Goal: Task Accomplishment & Management: Complete application form

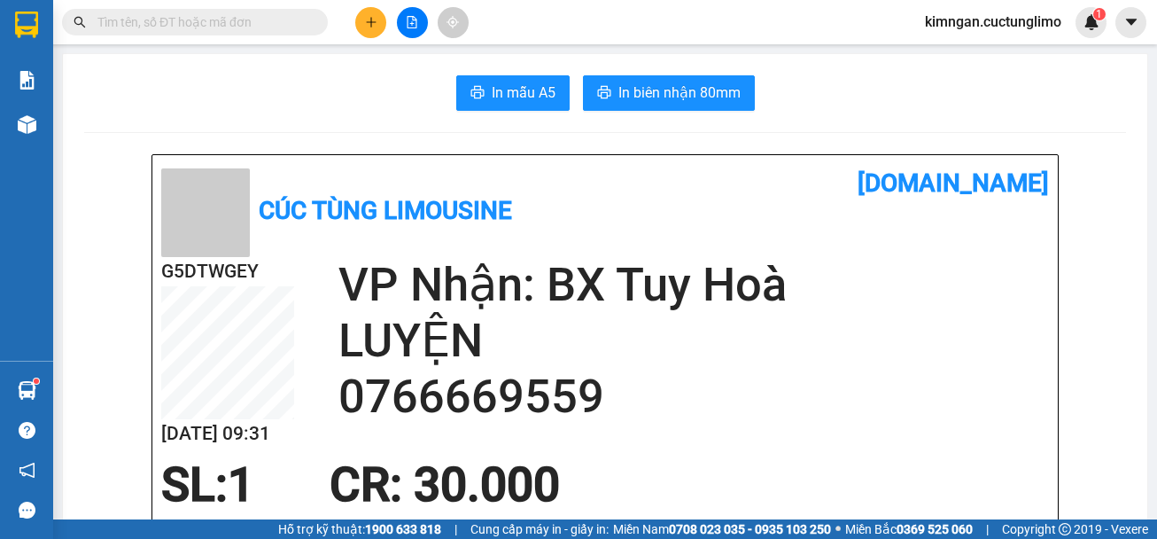
click at [372, 19] on icon "plus" at bounding box center [371, 22] width 12 height 12
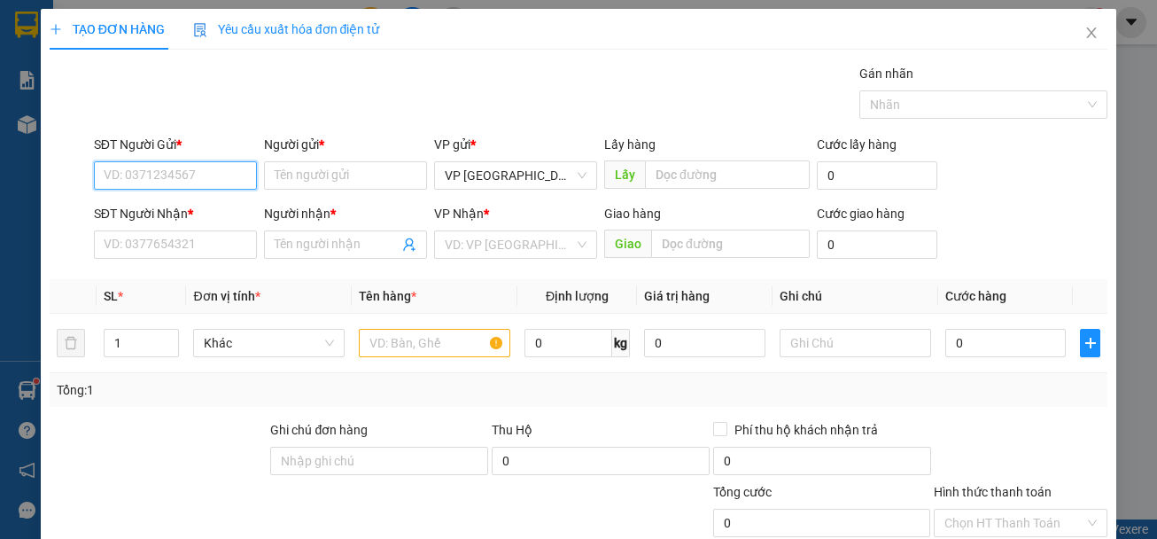
click at [201, 167] on input "SĐT Người Gửi *" at bounding box center [175, 175] width 163 height 28
click at [214, 219] on div "0941540443 - [PERSON_NAME]" at bounding box center [191, 210] width 175 height 19
type input "0941540443"
type input "phượng"
type input "0814262677"
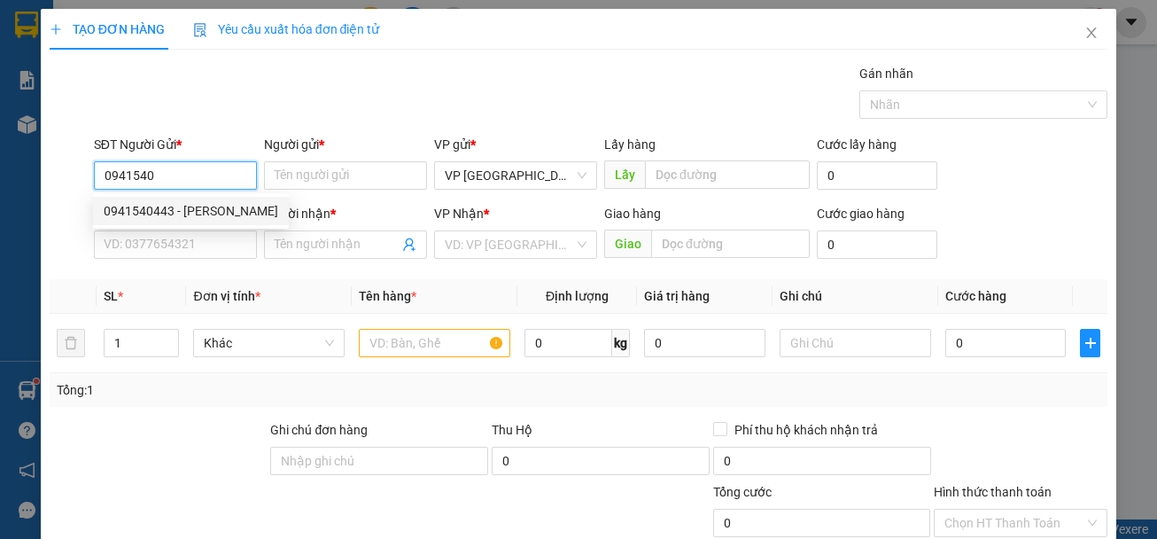
type input "linh na"
type input "50.000"
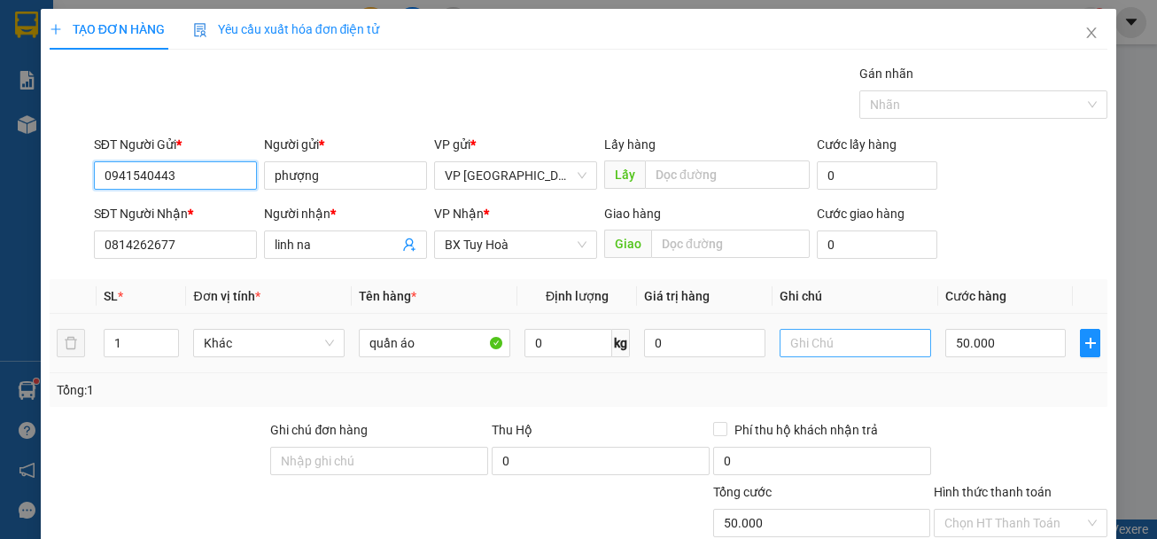
scroll to position [172, 0]
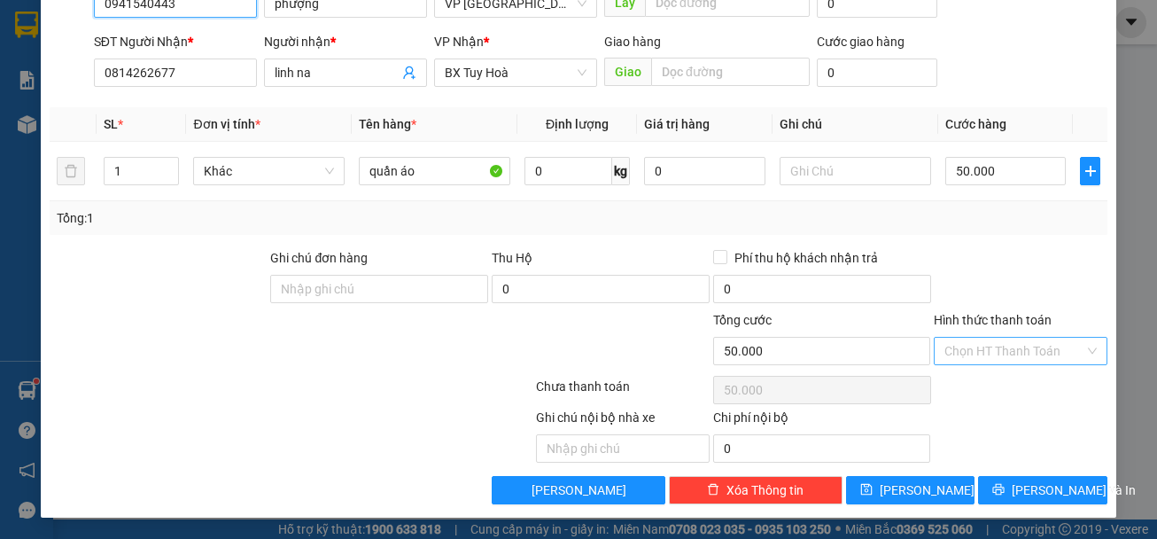
type input "0941540443"
click at [1014, 361] on input "Hình thức thanh toán" at bounding box center [1014, 350] width 140 height 27
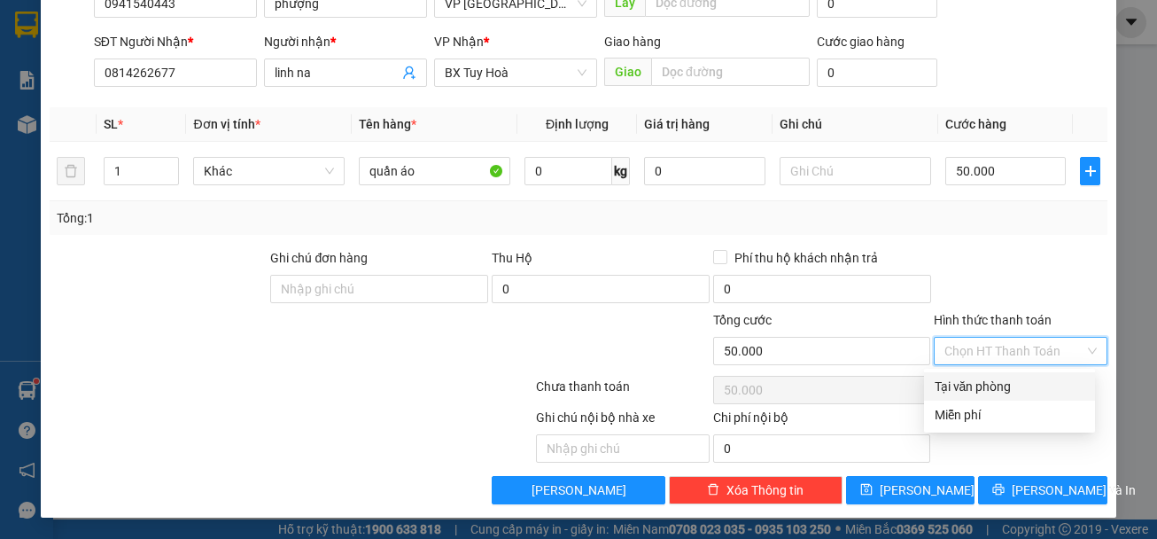
click at [1010, 395] on div "Tại văn phòng" at bounding box center [1010, 385] width 150 height 19
type input "0"
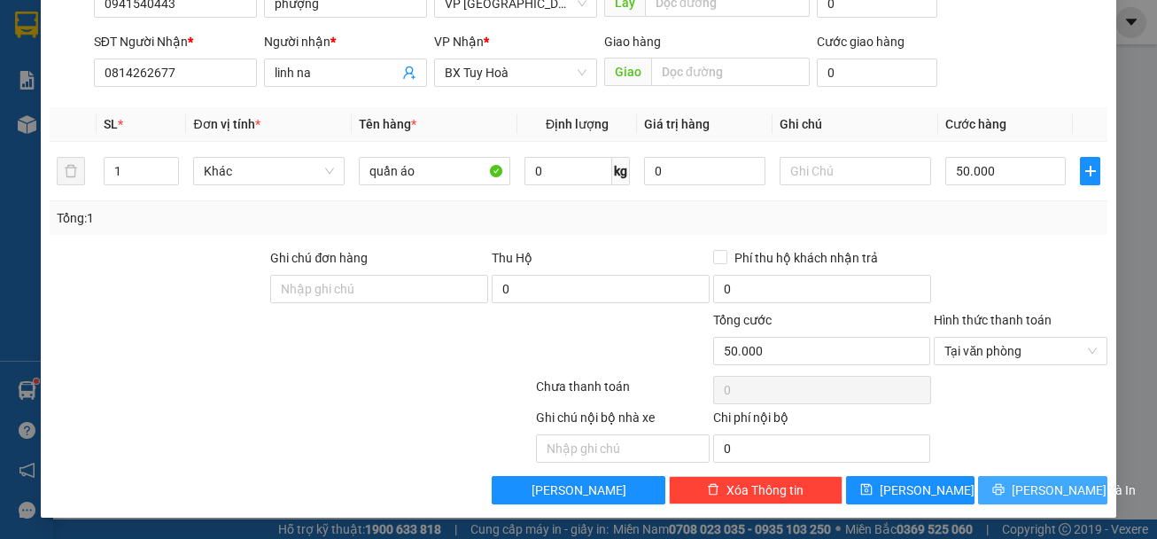
click at [1014, 489] on button "[PERSON_NAME] và In" at bounding box center [1042, 490] width 129 height 28
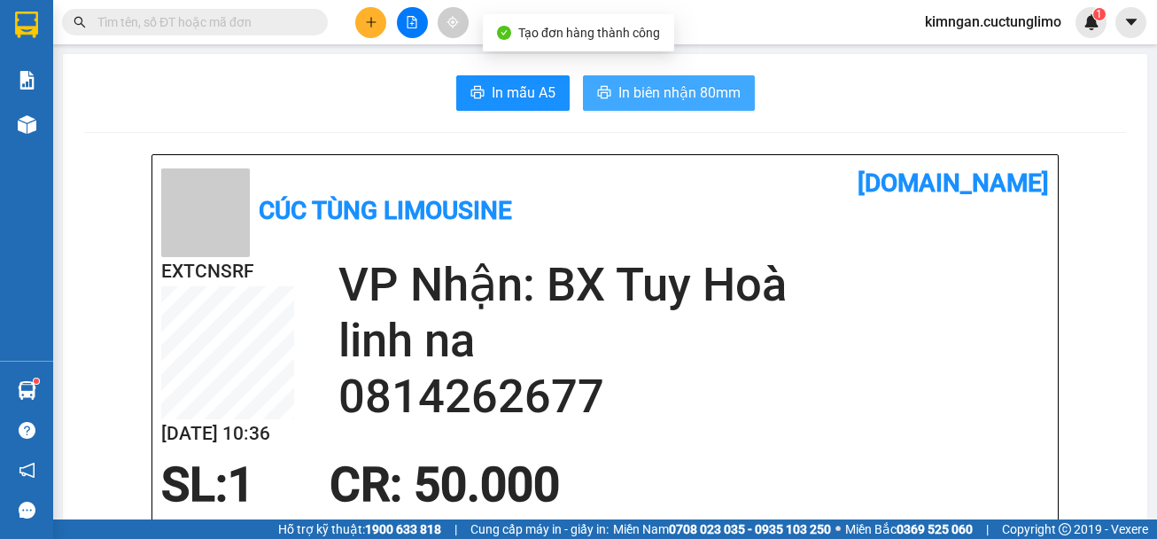
click at [655, 90] on span "In biên nhận 80mm" at bounding box center [679, 92] width 122 height 22
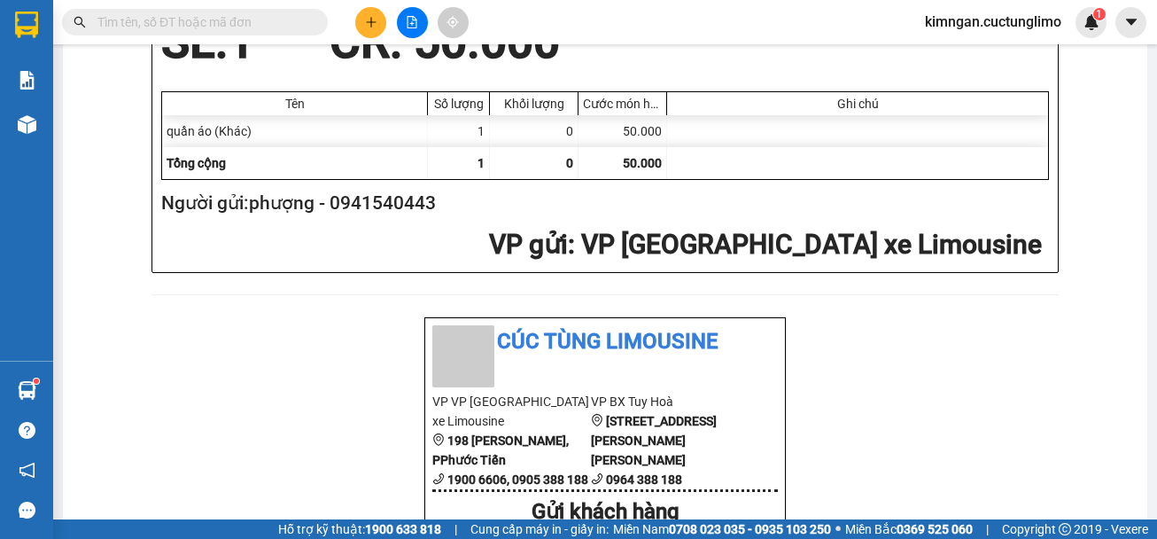
scroll to position [797, 0]
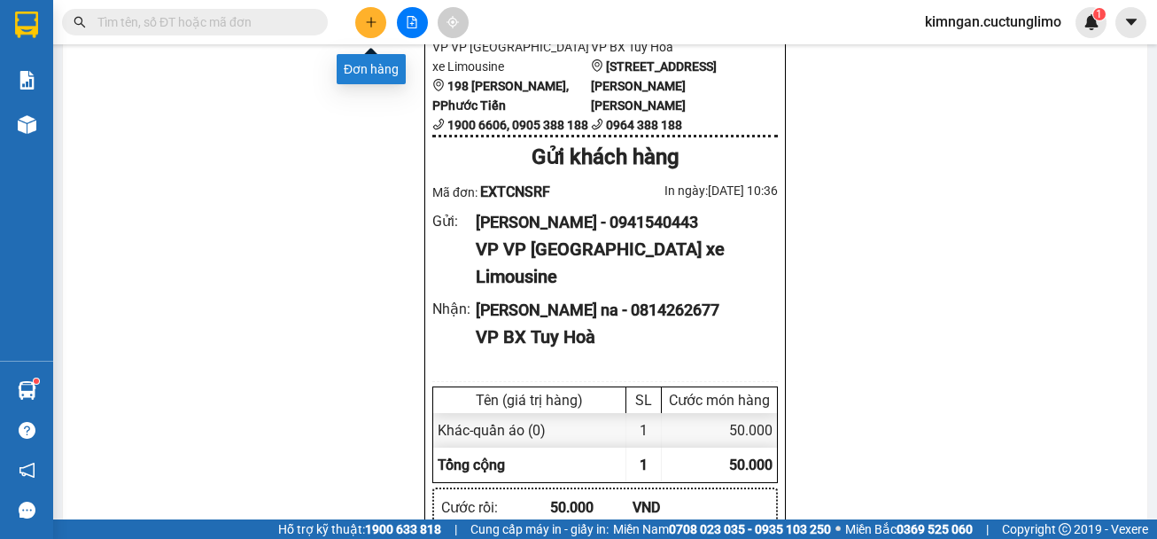
click at [362, 18] on button at bounding box center [370, 22] width 31 height 31
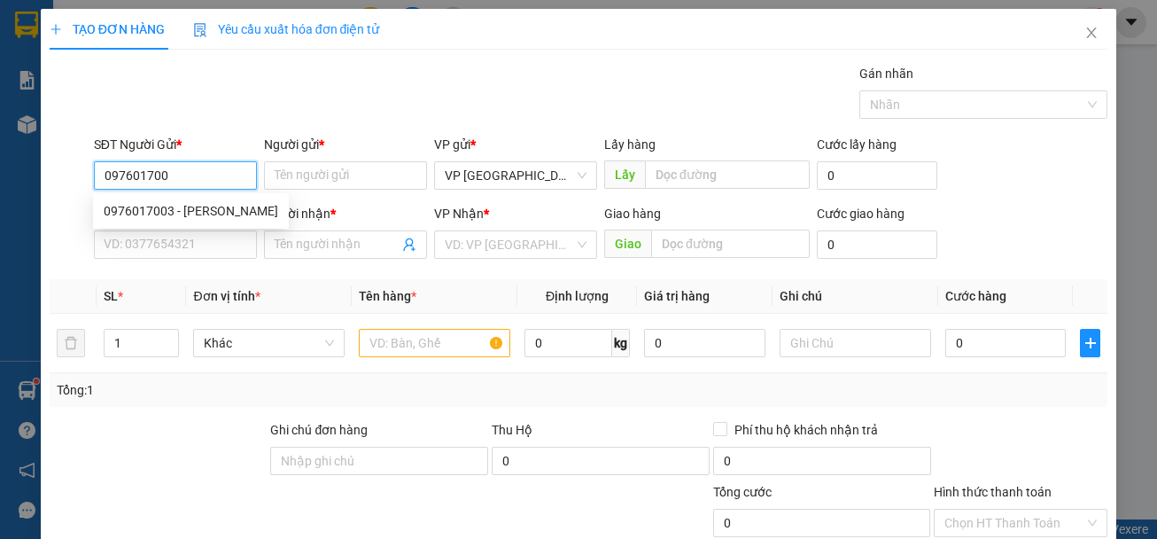
type input "0976017003"
click at [193, 215] on div "0976017003 - [PERSON_NAME]" at bounding box center [191, 210] width 175 height 19
type input "anh"
type input "0913841379"
type input "hùng"
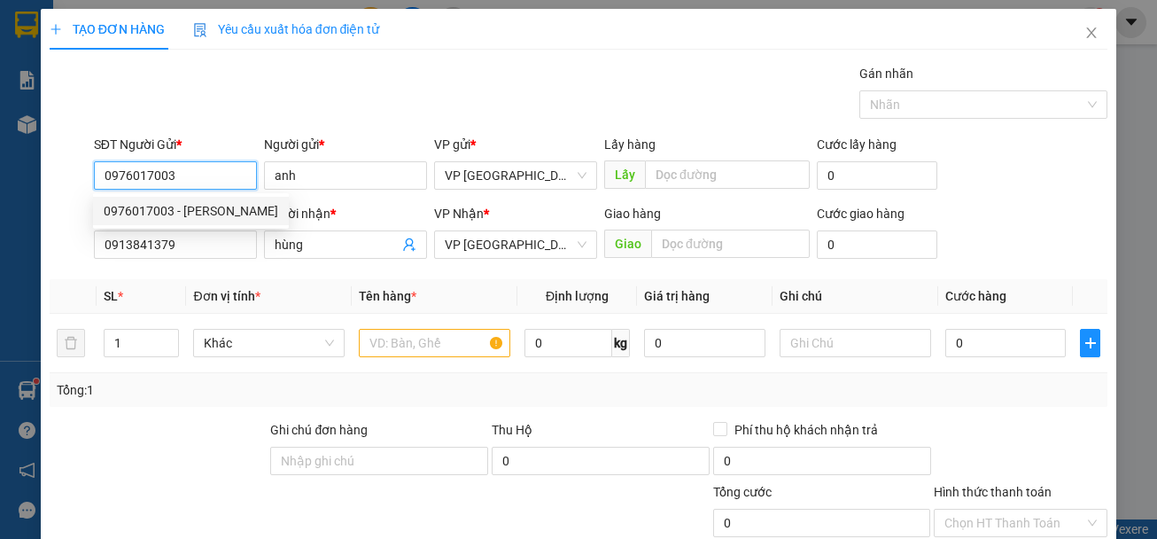
type input "40.000"
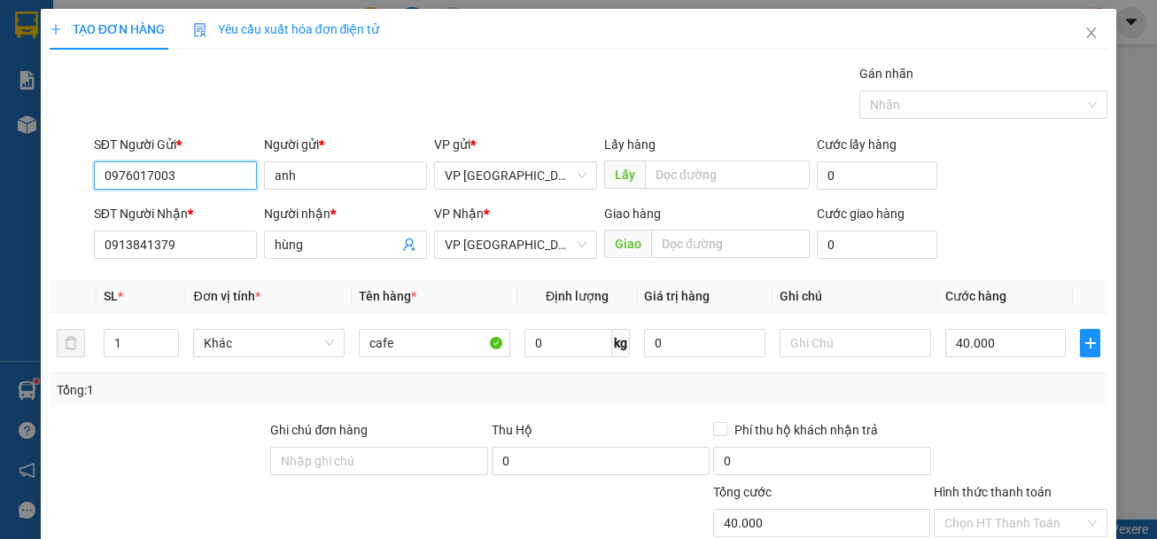
scroll to position [172, 0]
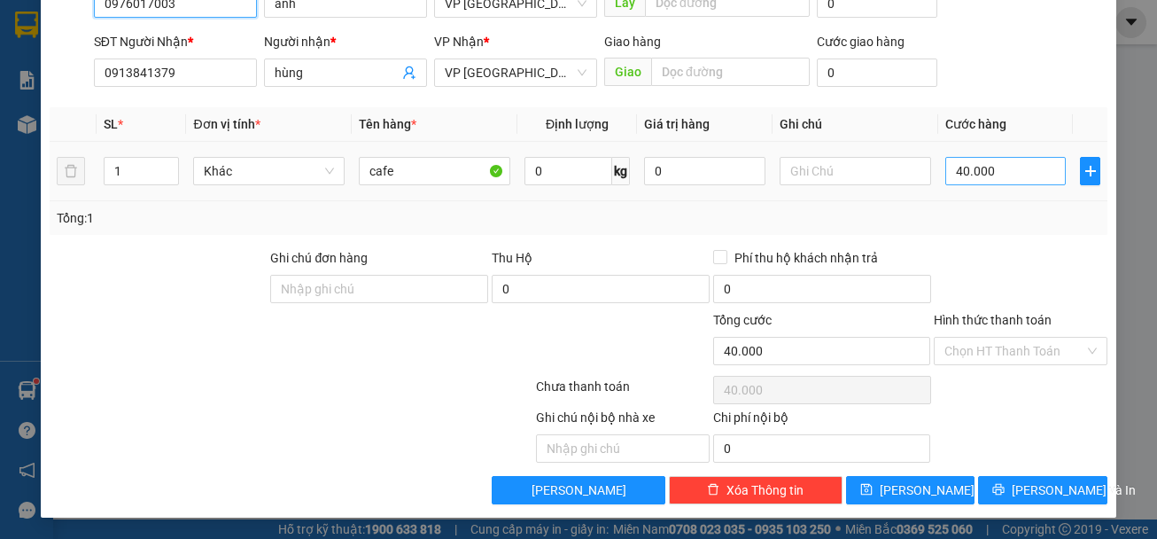
type input "0976017003"
click at [1016, 179] on input "40.000" at bounding box center [1005, 171] width 121 height 28
type input "3"
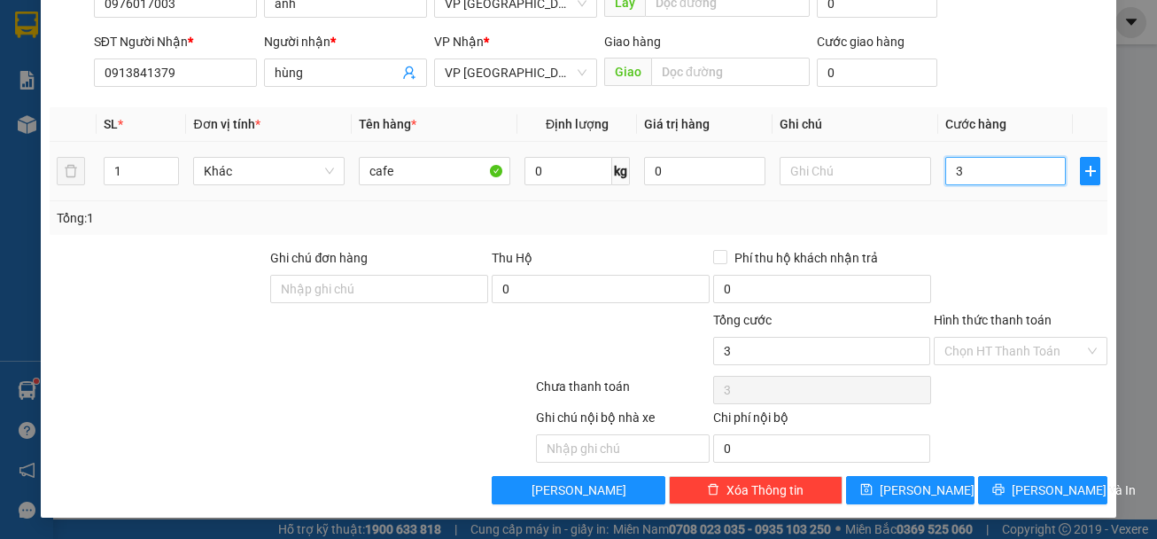
type input "30"
type input "300"
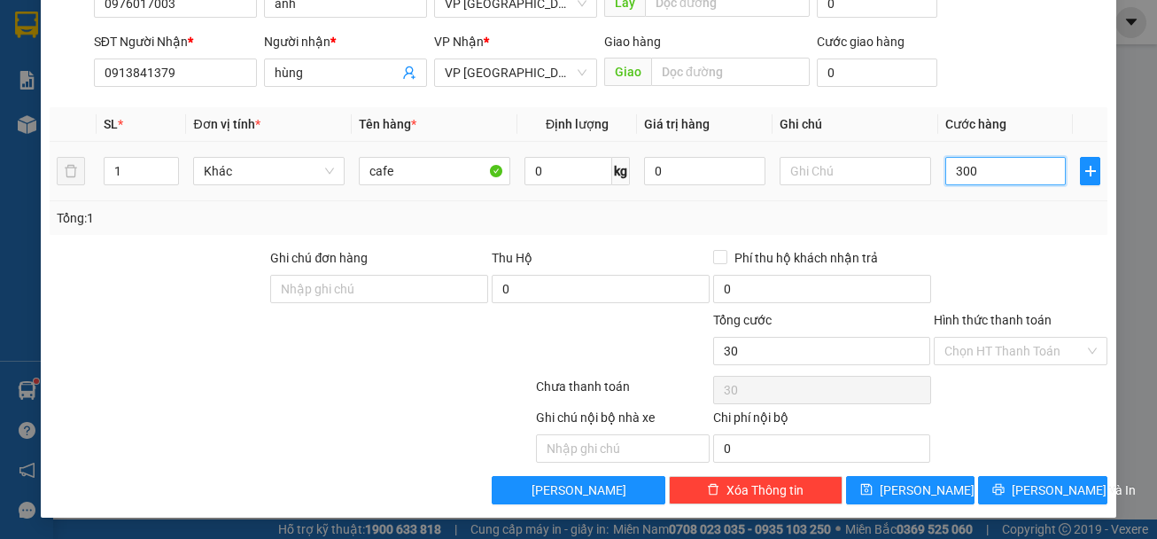
type input "300"
type input "3.000"
type input "30.000"
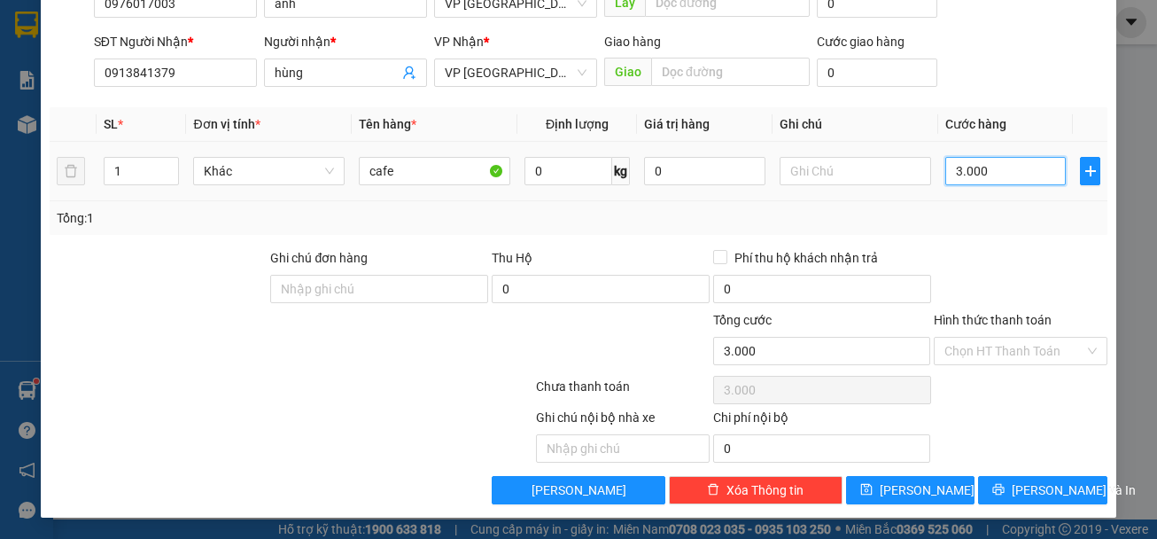
type input "30.000"
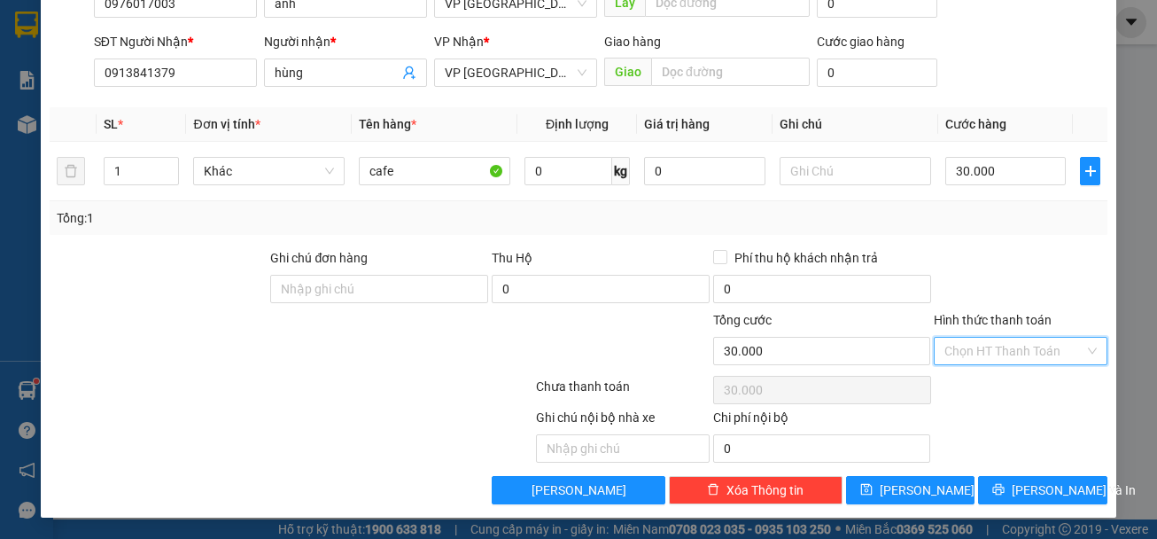
click at [1044, 348] on input "Hình thức thanh toán" at bounding box center [1014, 350] width 140 height 27
click at [997, 388] on div "Tại văn phòng" at bounding box center [1010, 385] width 150 height 19
type input "0"
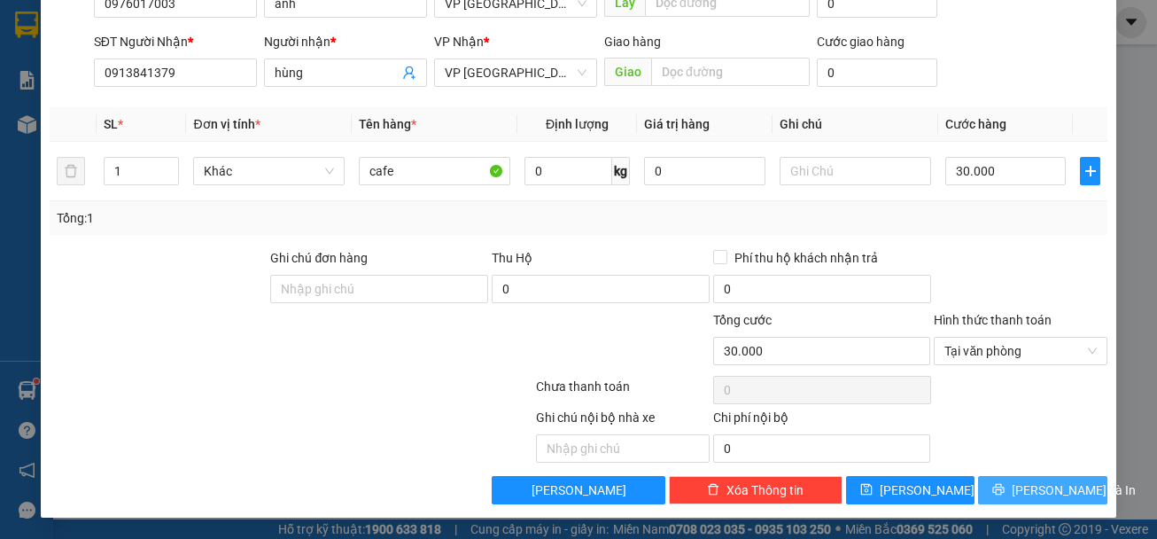
click at [1032, 485] on span "[PERSON_NAME] và In" at bounding box center [1074, 489] width 124 height 19
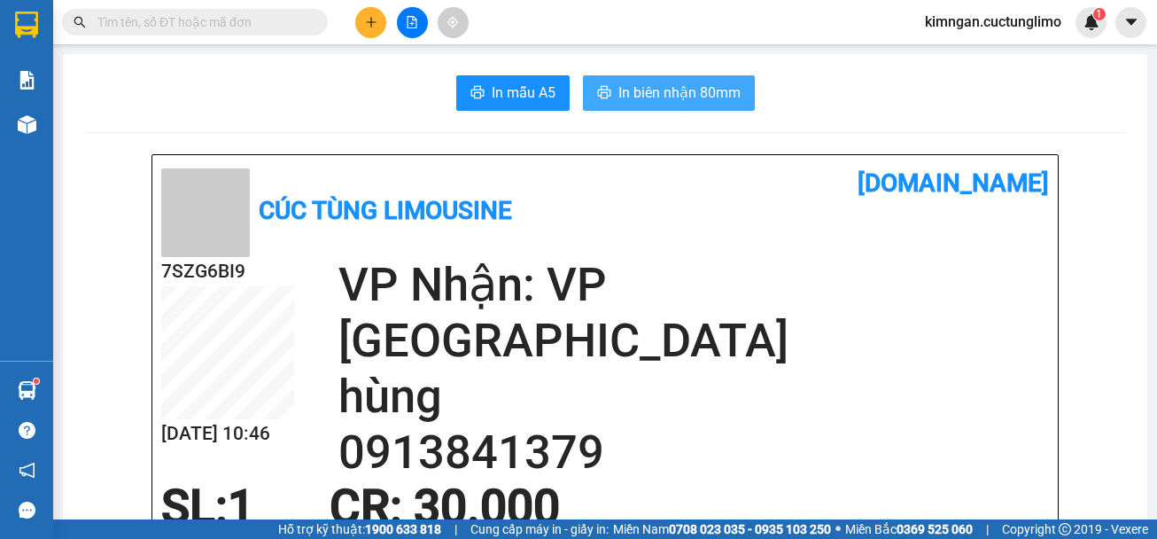
click at [646, 94] on span "In biên nhận 80mm" at bounding box center [679, 92] width 122 height 22
click at [371, 21] on icon "plus" at bounding box center [370, 22] width 1 height 10
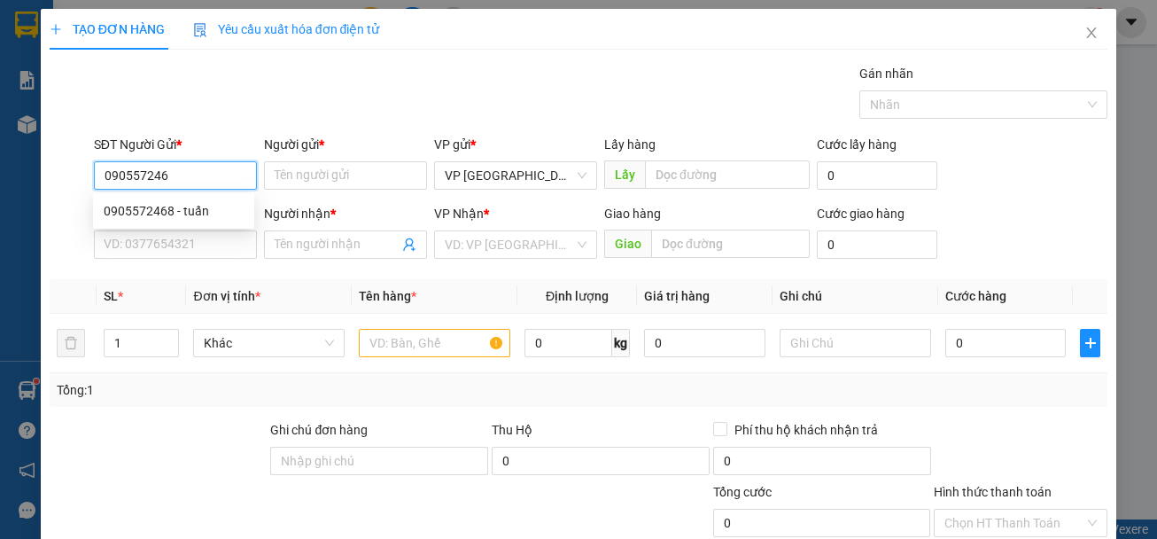
type input "0905572468"
click at [198, 207] on div "0905572468 - tuấn" at bounding box center [174, 210] width 140 height 19
type input "tuấn"
type input "0349225225"
type input "HẠNH"
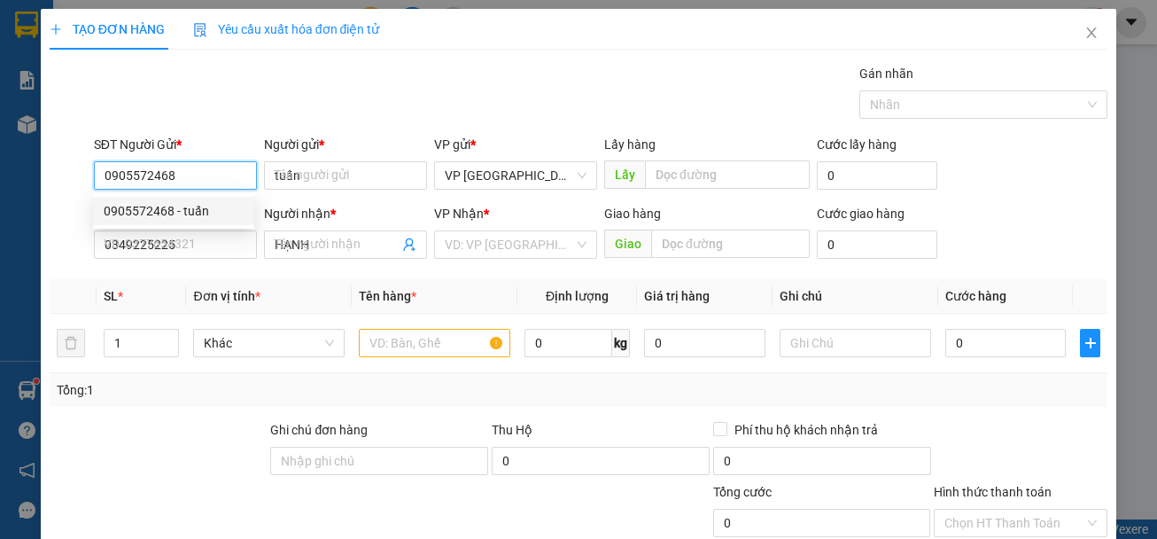
type input "40.000"
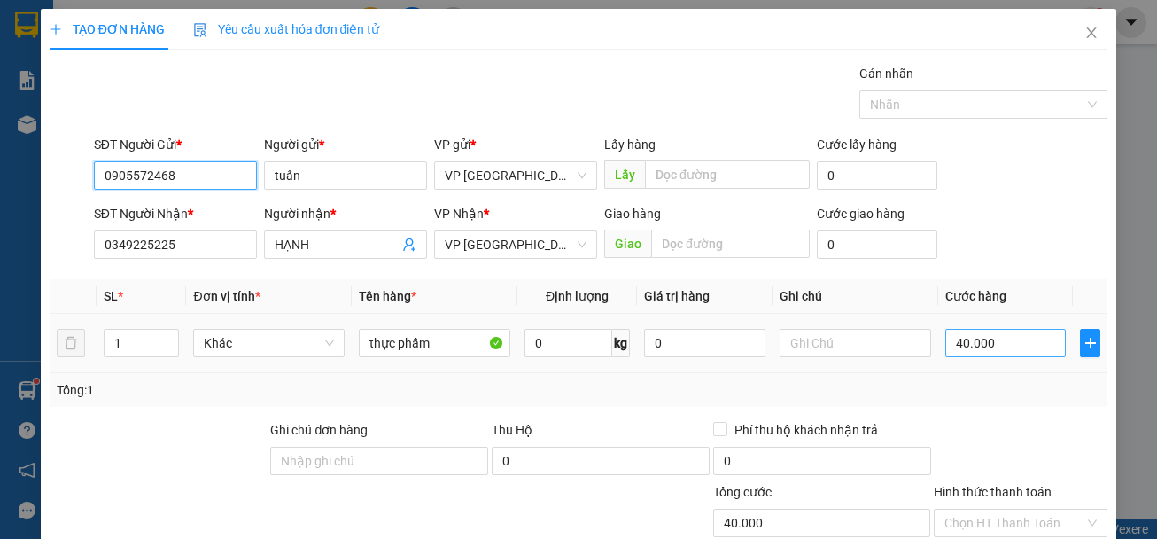
type input "0905572468"
click at [1020, 336] on input "40.000" at bounding box center [1005, 343] width 121 height 28
type input "5"
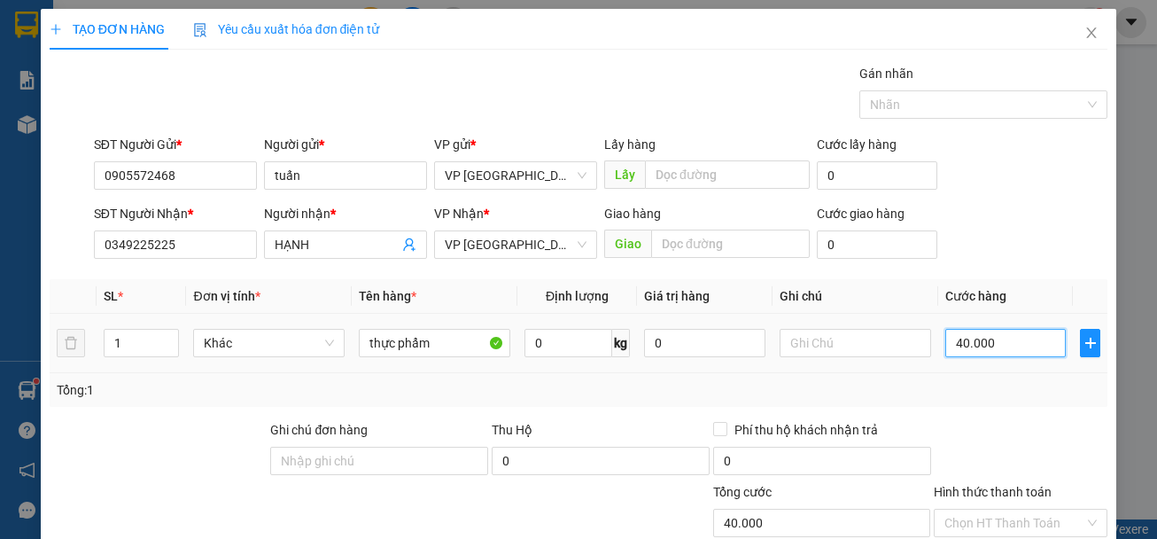
type input "5"
type input "50"
type input "500"
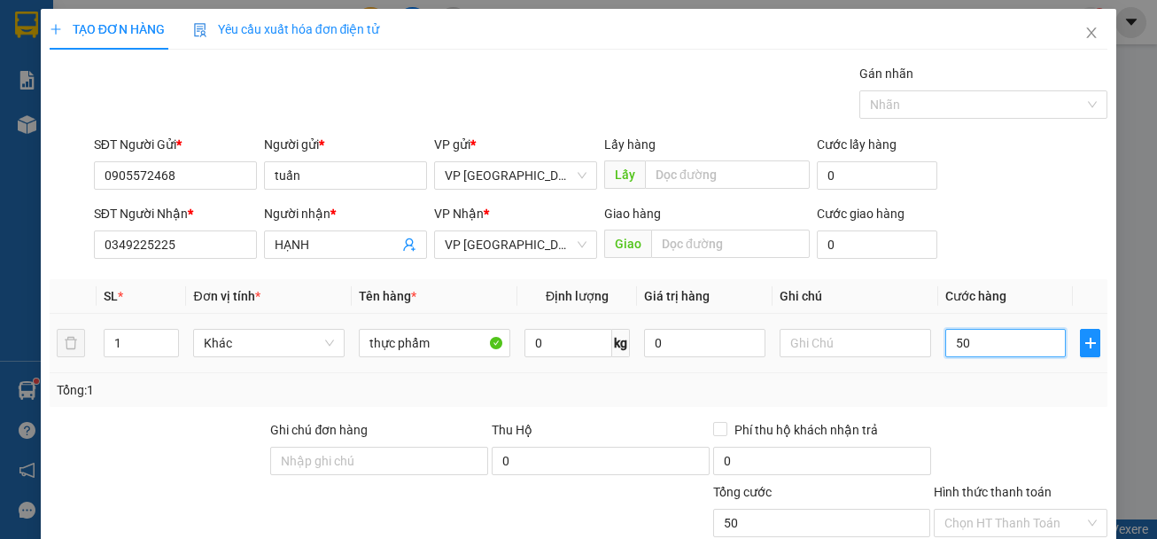
type input "500"
type input "5.000"
type input "50.000"
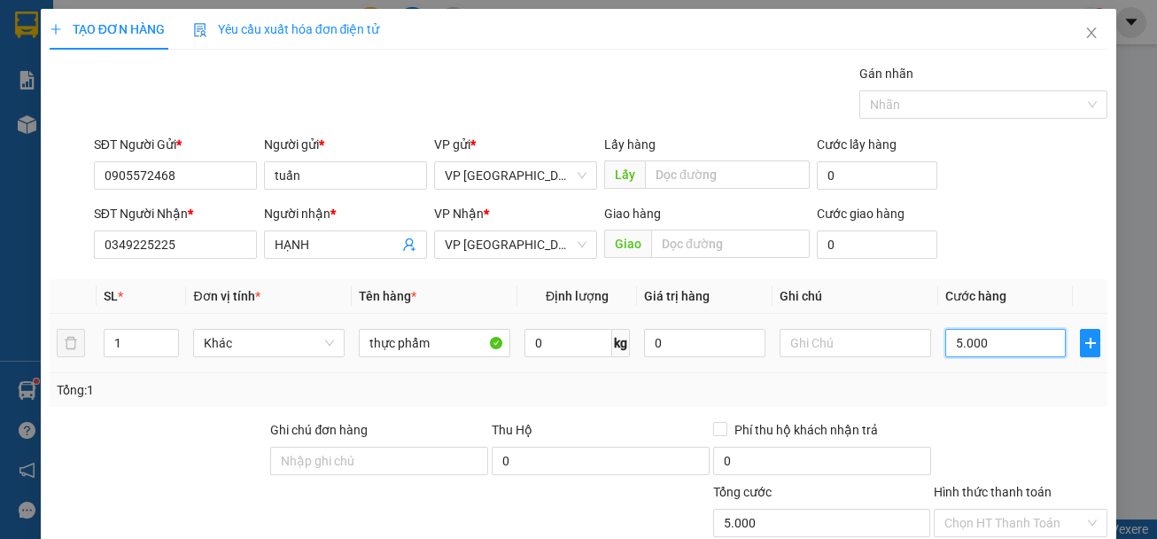
type input "50.000"
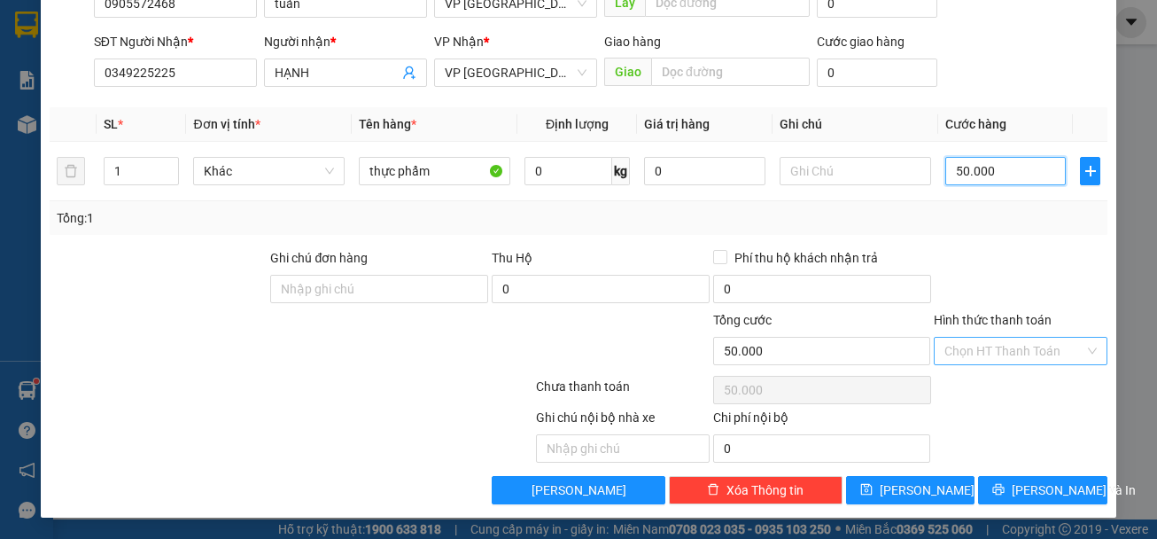
type input "50.000"
click at [991, 345] on input "Hình thức thanh toán" at bounding box center [1014, 350] width 140 height 27
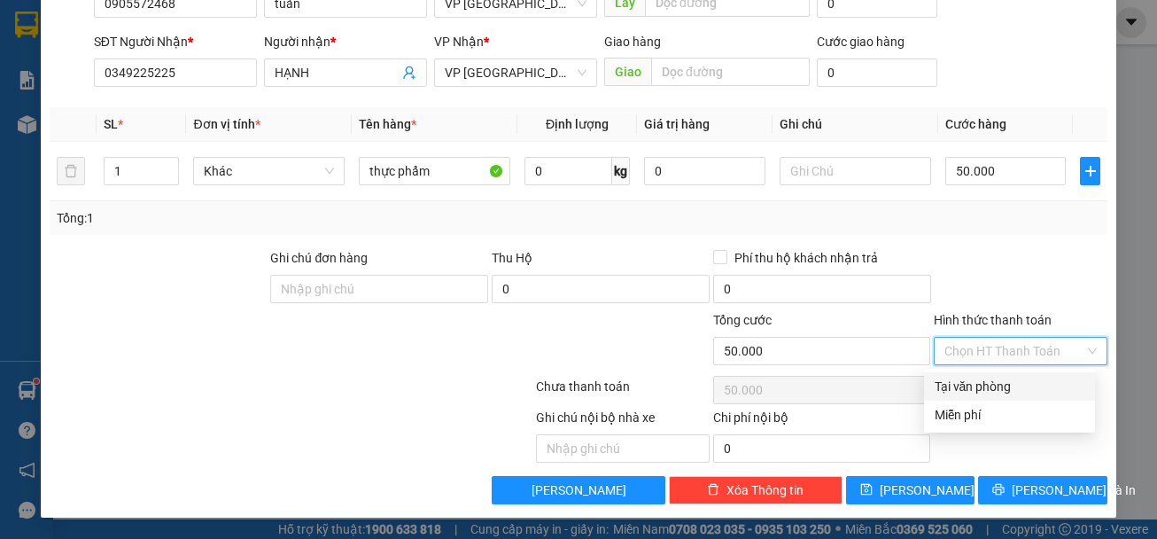
click at [987, 387] on div "Tại văn phòng" at bounding box center [1010, 385] width 150 height 19
type input "0"
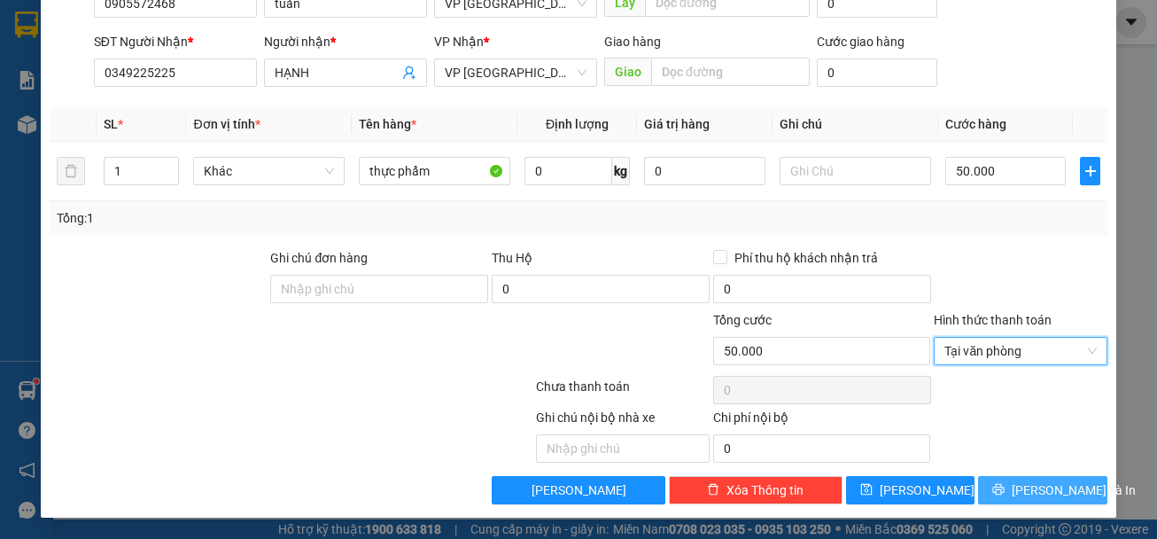
click at [1039, 483] on span "[PERSON_NAME] và In" at bounding box center [1074, 489] width 124 height 19
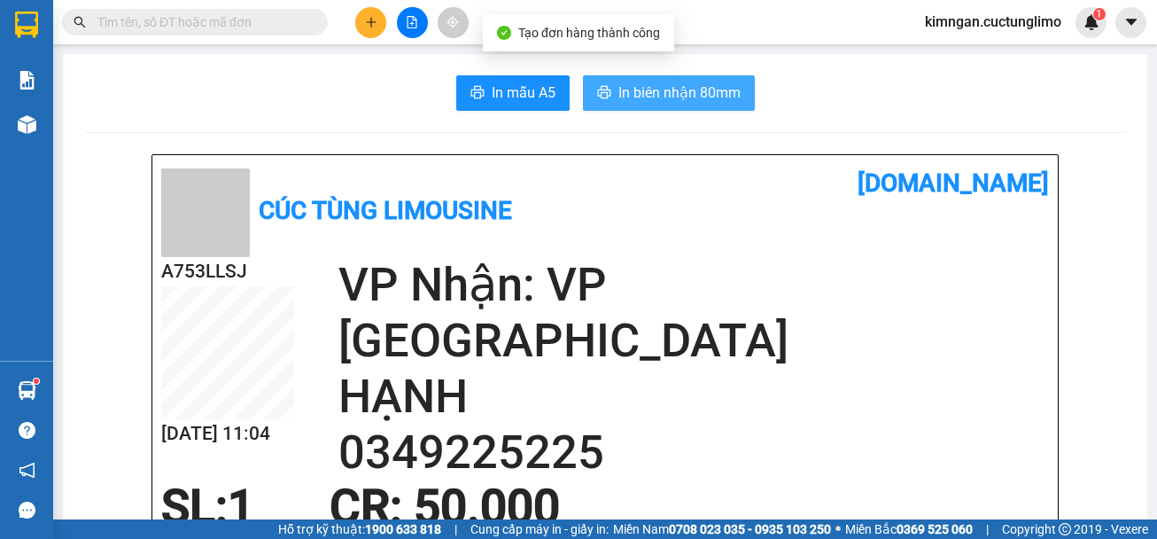
click at [673, 86] on span "In biên nhận 80mm" at bounding box center [679, 92] width 122 height 22
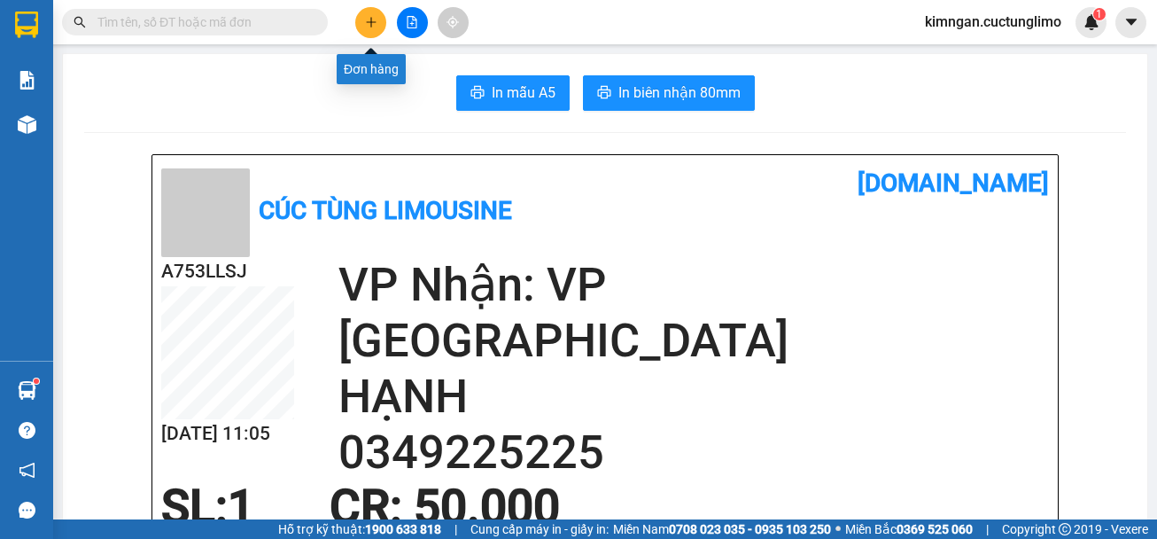
click at [364, 21] on button at bounding box center [370, 22] width 31 height 31
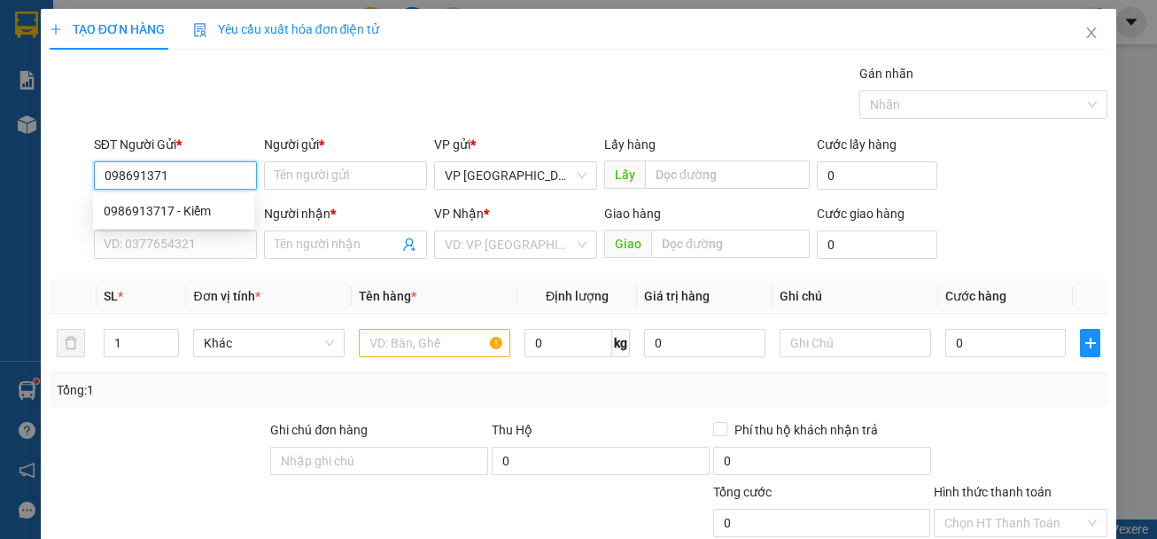
type input "0986913717"
click at [176, 214] on div "0986913717 - Kiểm" at bounding box center [174, 210] width 140 height 19
type input "Kiểm"
type input "0983062145"
type input "Phong"
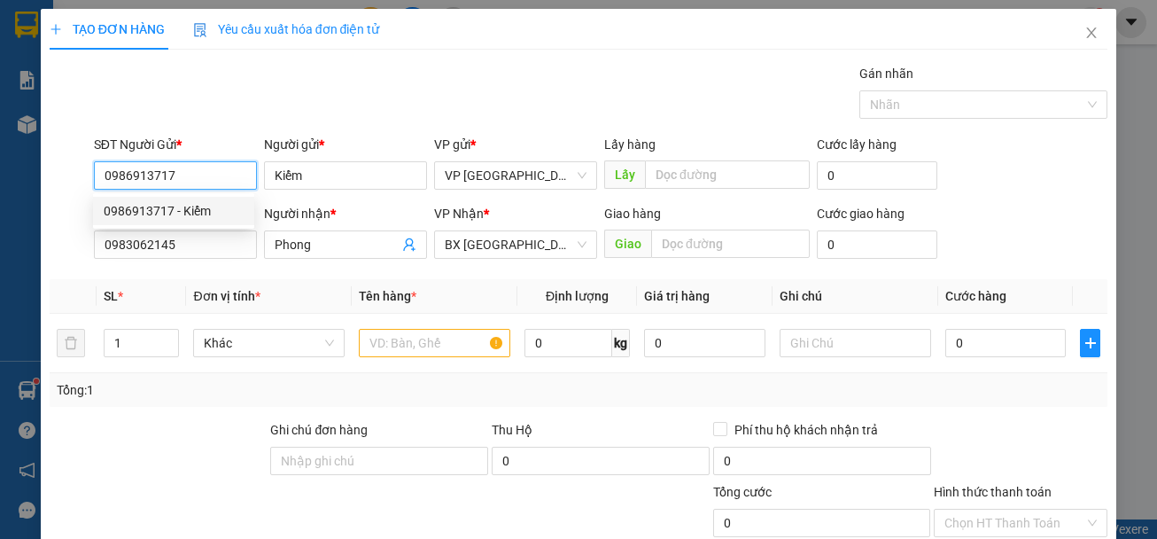
type input "40.000"
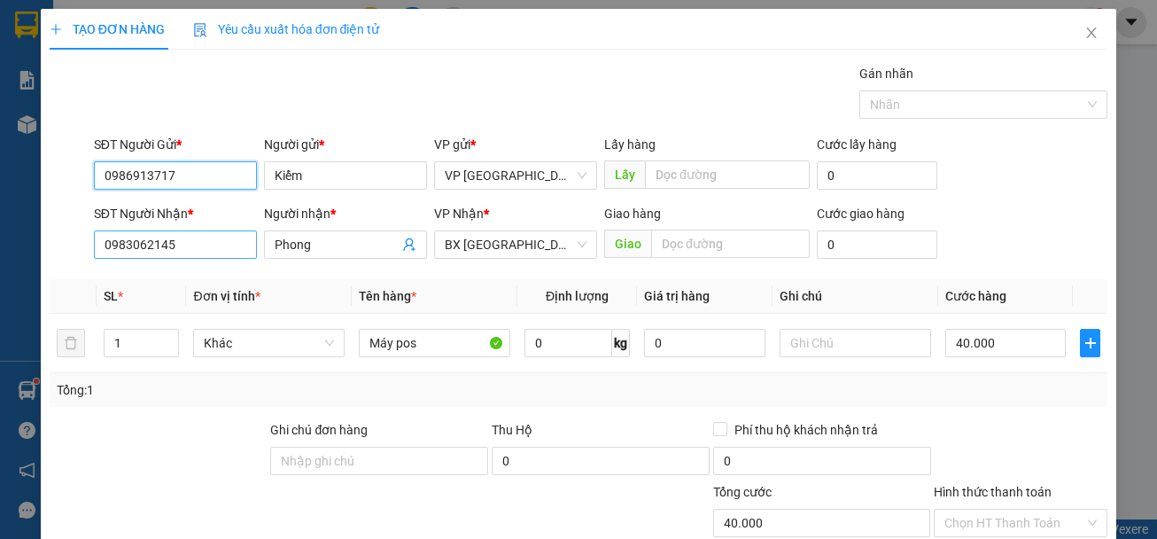
type input "0986913717"
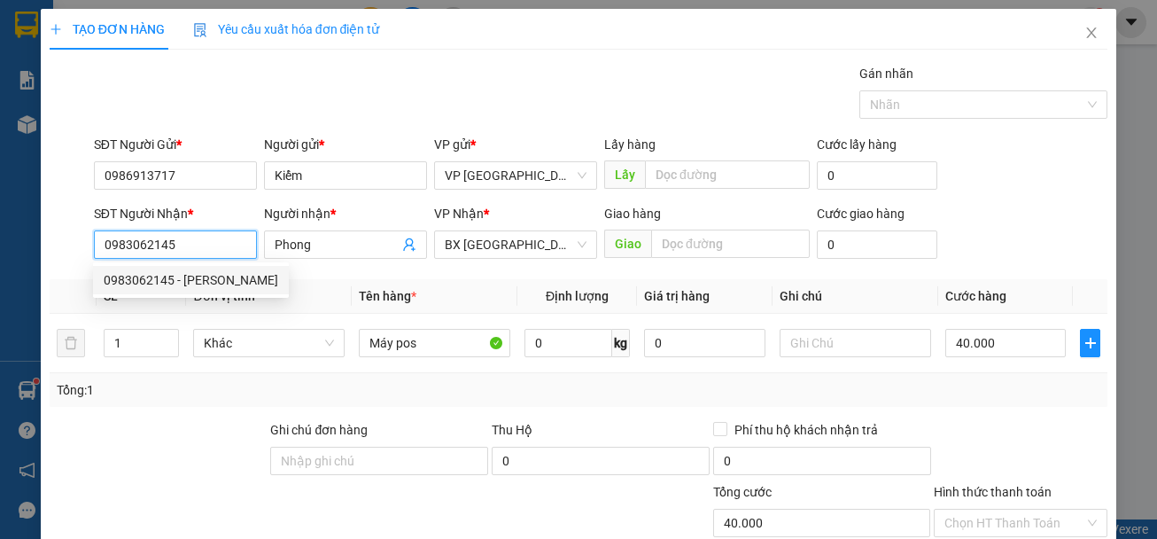
drag, startPoint x: 206, startPoint y: 242, endPoint x: 96, endPoint y: 233, distance: 110.2
click at [96, 233] on input "0983062145" at bounding box center [175, 244] width 163 height 28
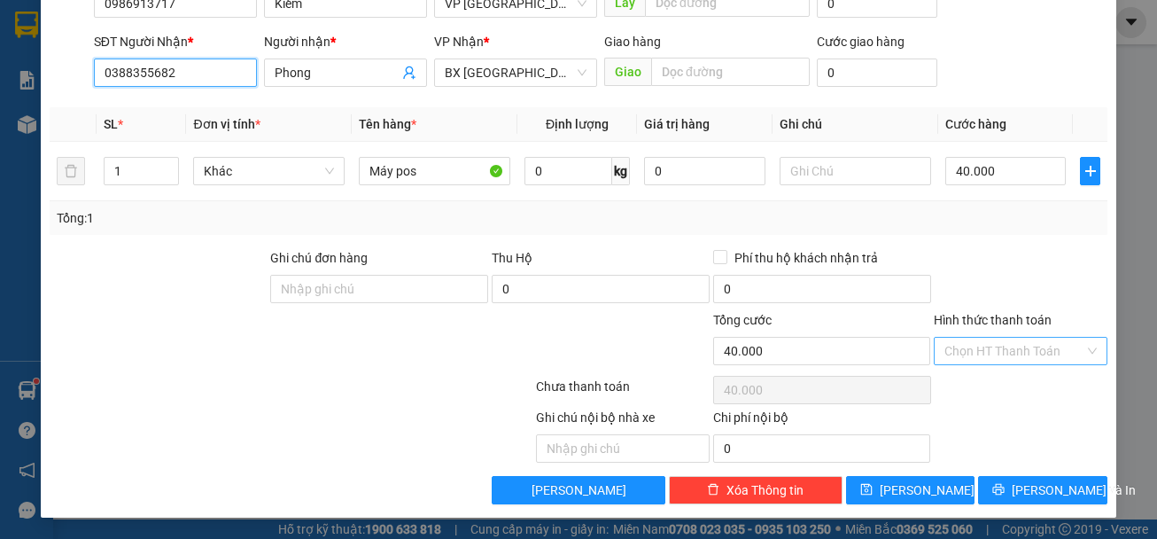
type input "0388355682"
click at [1014, 352] on input "Hình thức thanh toán" at bounding box center [1014, 350] width 140 height 27
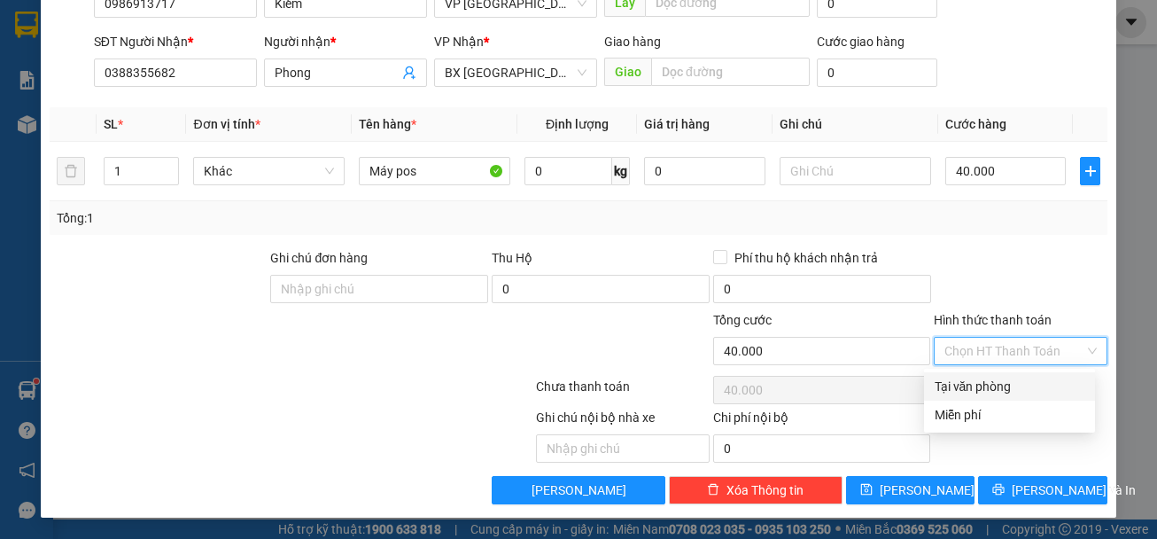
click at [993, 389] on div "Tại văn phòng" at bounding box center [1010, 385] width 150 height 19
type input "0"
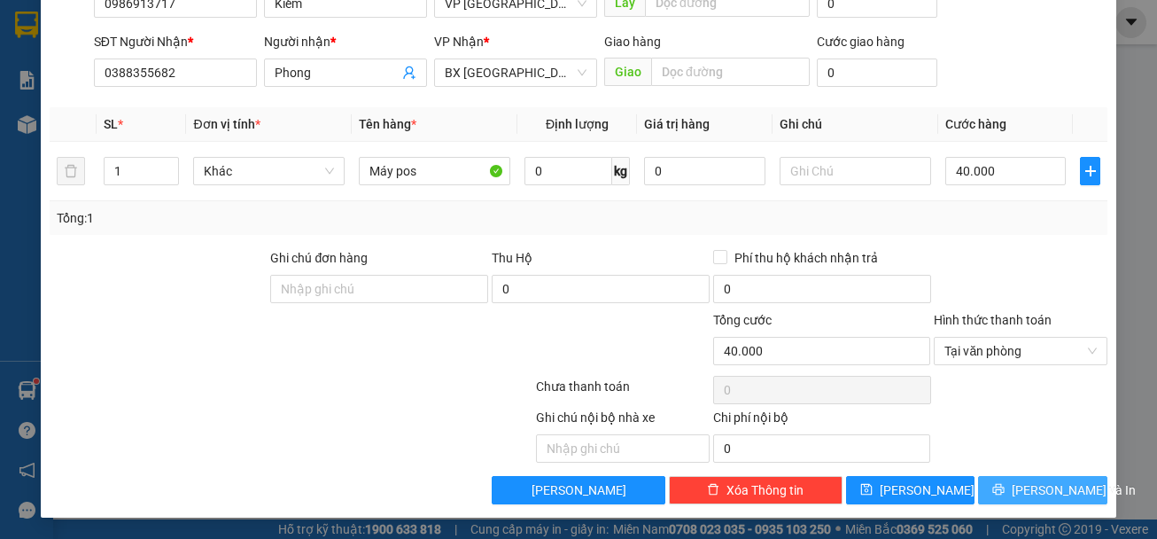
click at [1055, 493] on span "[PERSON_NAME] và In" at bounding box center [1074, 489] width 124 height 19
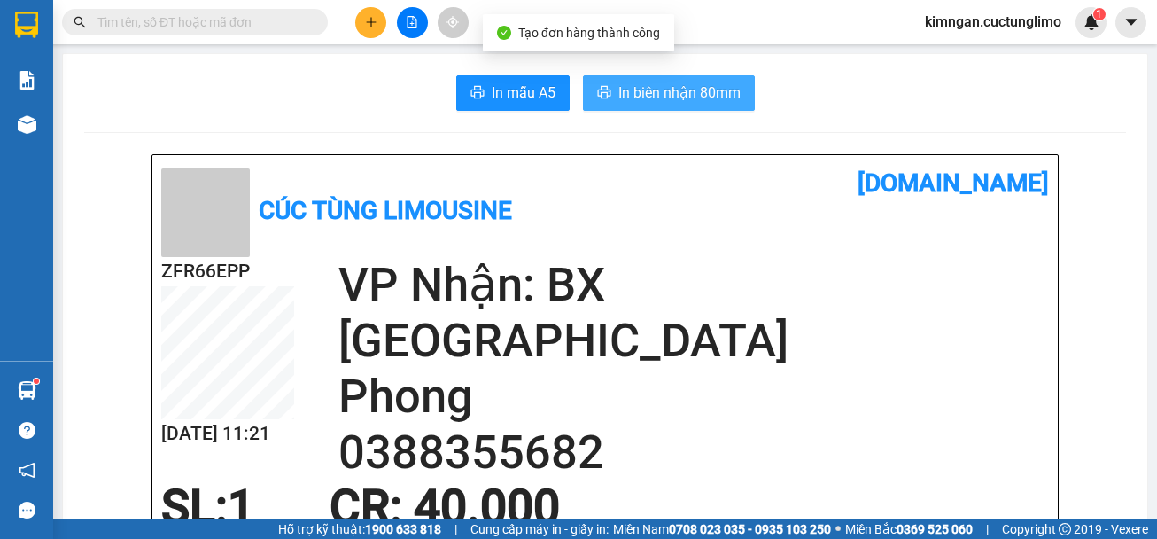
click at [668, 97] on span "In biên nhận 80mm" at bounding box center [679, 92] width 122 height 22
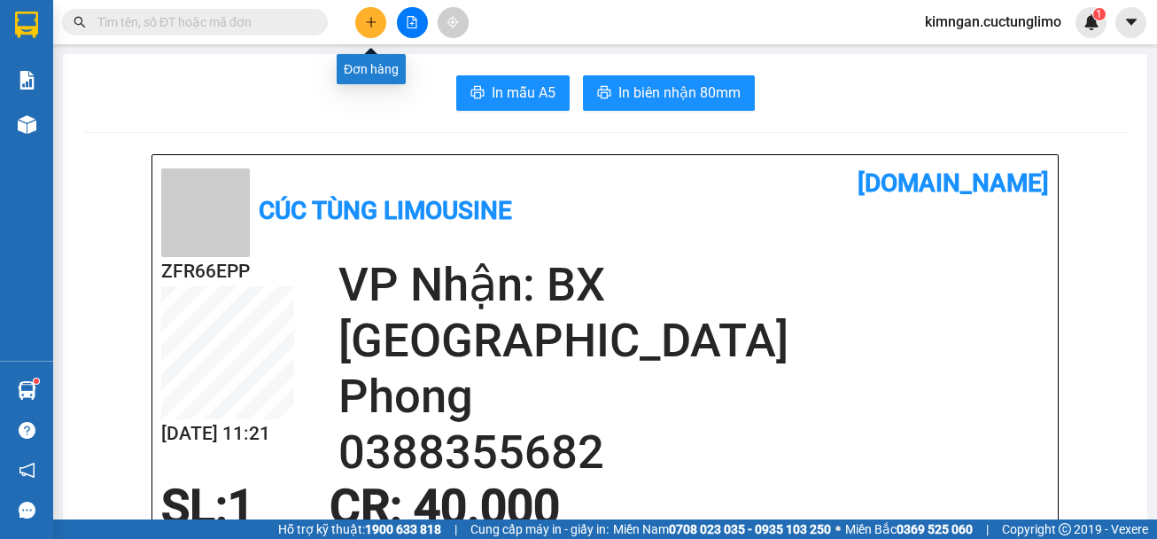
click at [380, 19] on button at bounding box center [370, 22] width 31 height 31
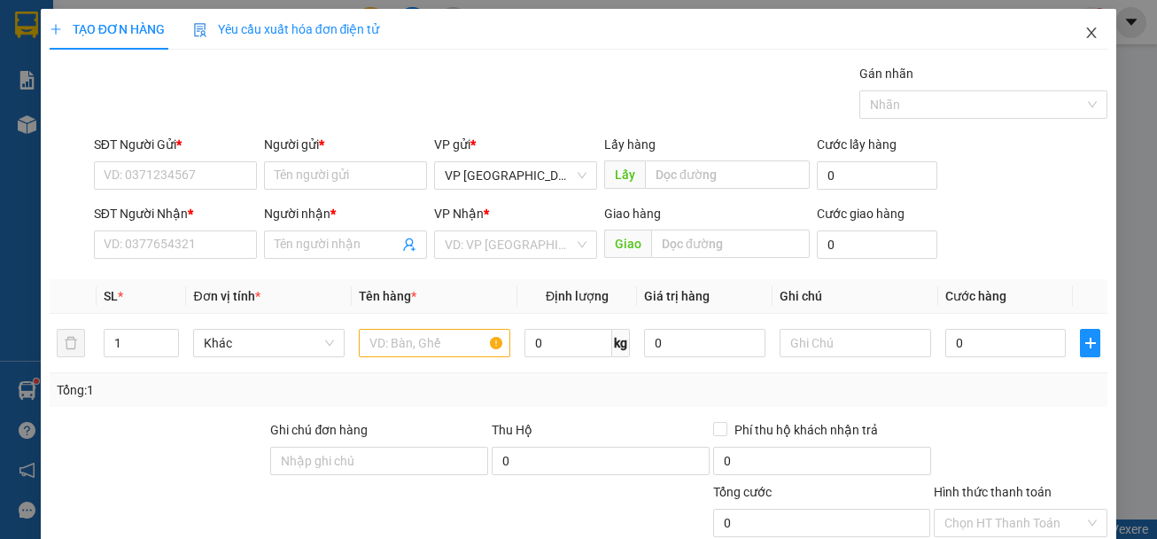
click at [1087, 31] on icon "close" at bounding box center [1092, 32] width 10 height 11
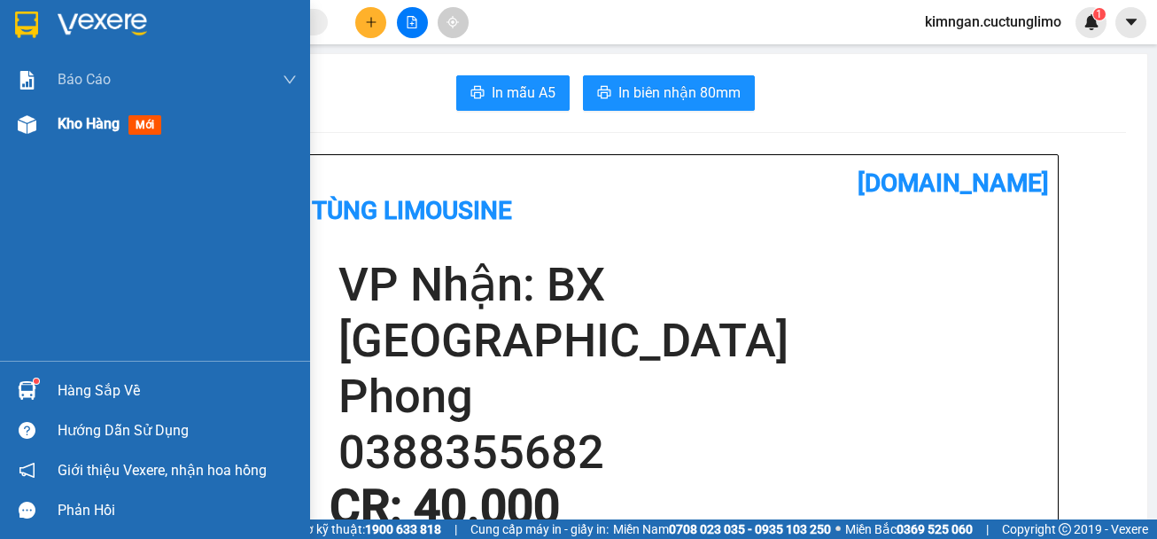
click at [25, 128] on img at bounding box center [27, 124] width 19 height 19
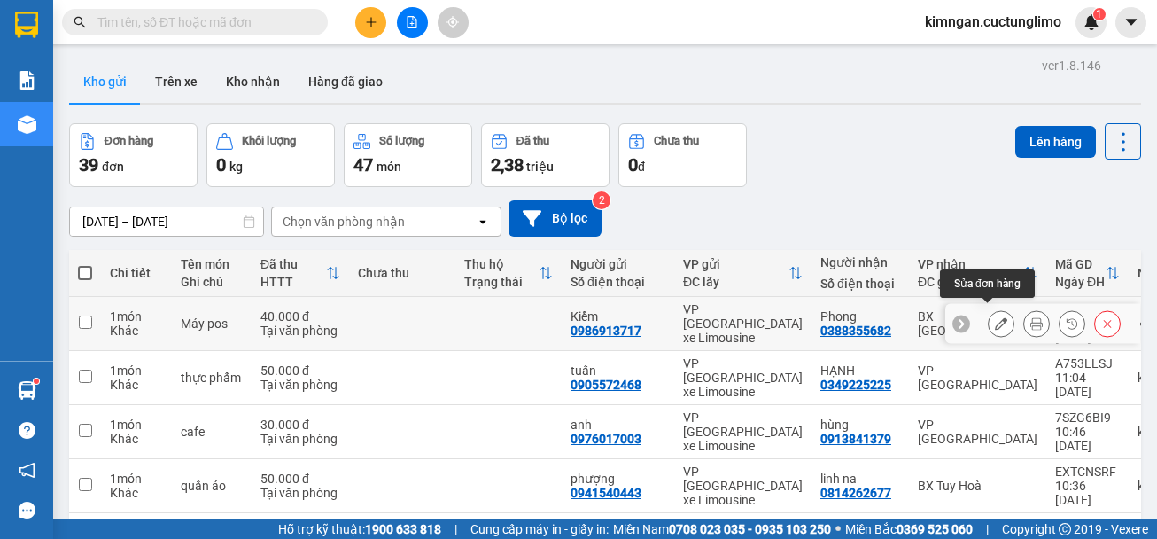
click at [995, 319] on icon at bounding box center [1001, 323] width 12 height 12
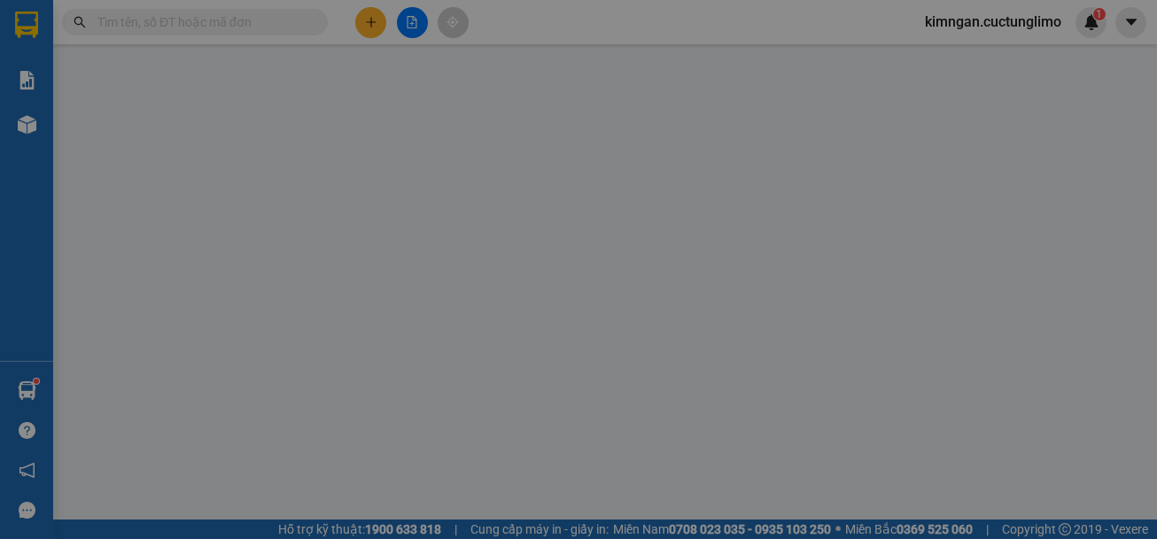
type input "0986913717"
type input "Kiểm"
type input "0388355682"
type input "Phong"
type input "0"
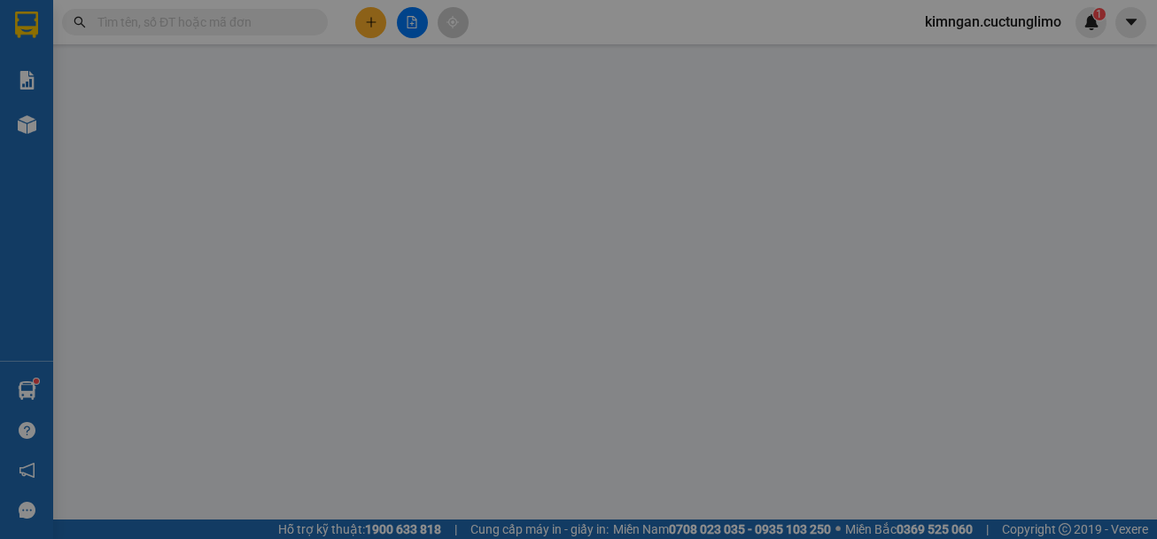
type input "40.000"
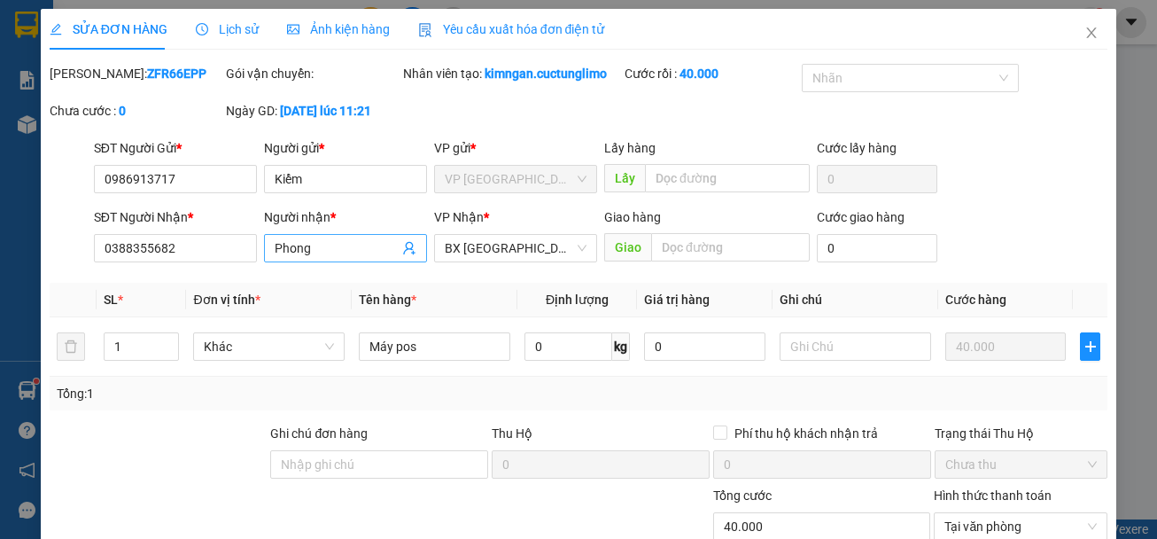
click at [322, 258] on input "Phong" at bounding box center [337, 247] width 124 height 19
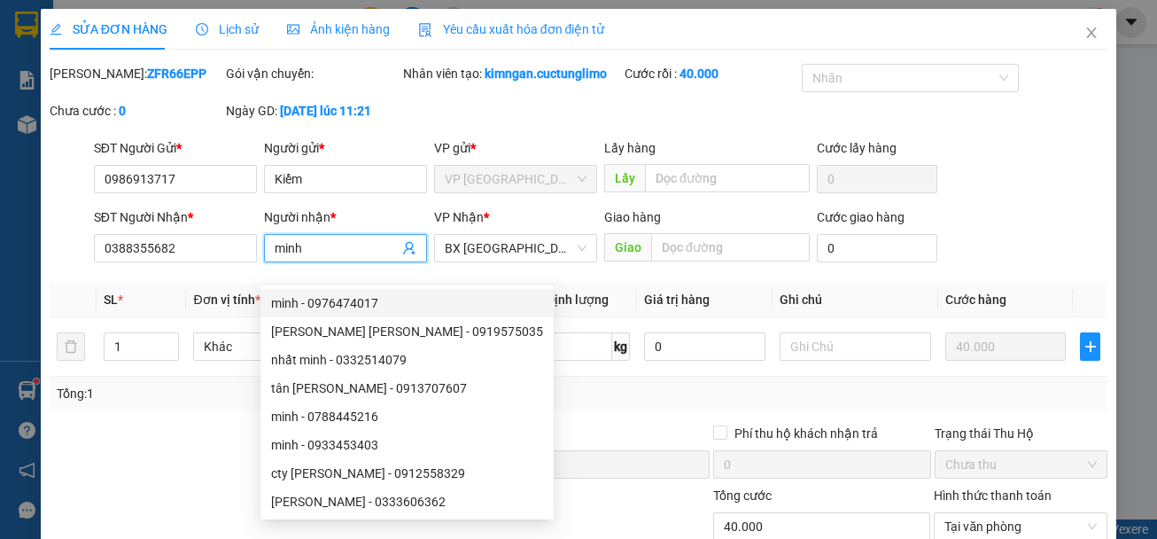
type input "minh"
click at [213, 299] on div "Total Paid Fee 40.000 Total UnPaid Fee 0 Cash Collection Total Fee Mã ĐH: ZFR66…" at bounding box center [579, 372] width 1059 height 616
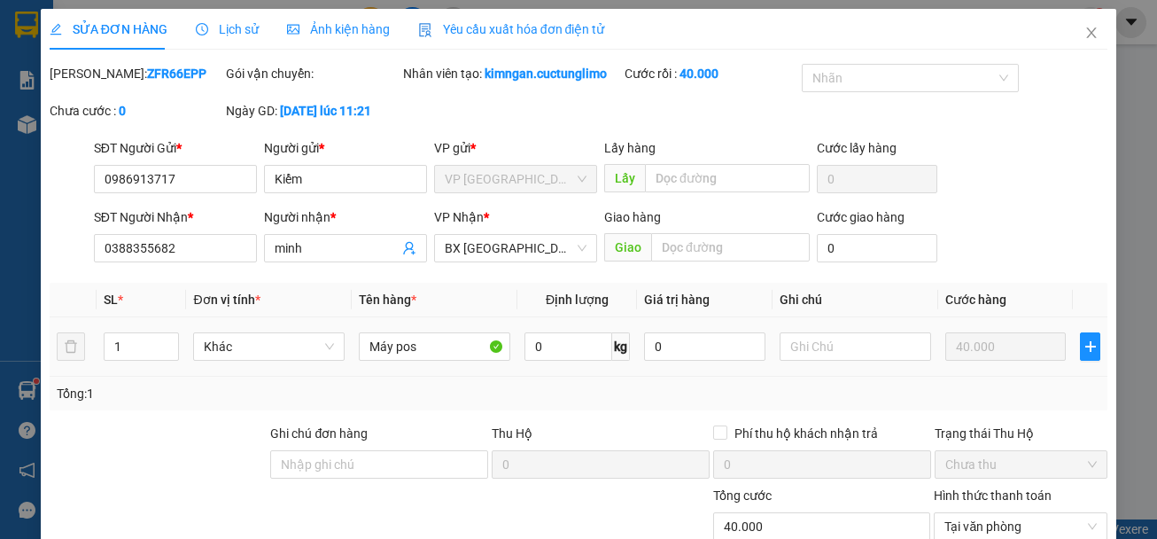
scroll to position [195, 0]
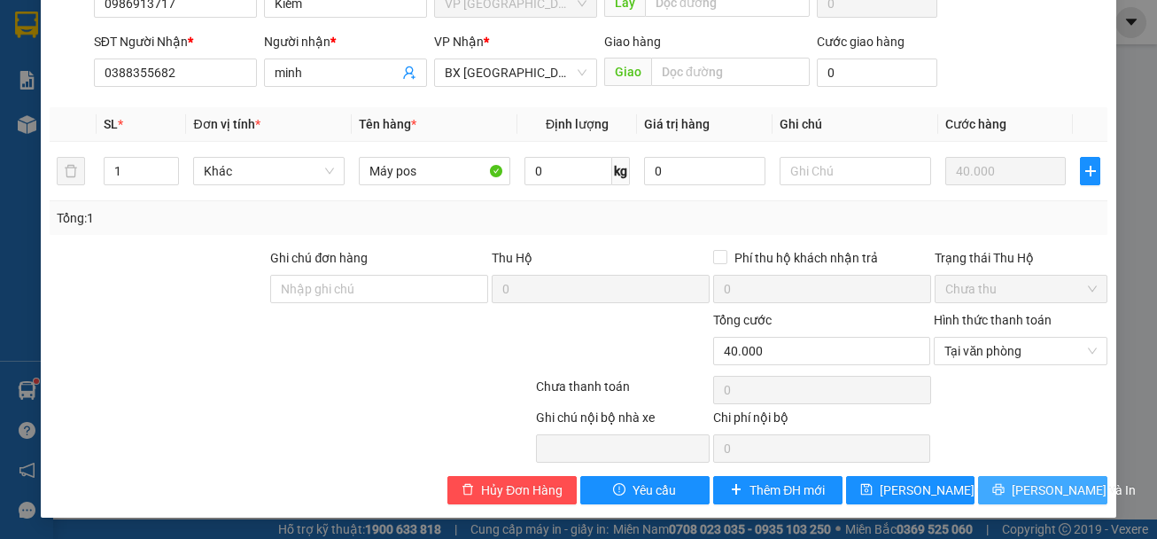
click at [1047, 484] on span "[PERSON_NAME] và In" at bounding box center [1074, 489] width 124 height 19
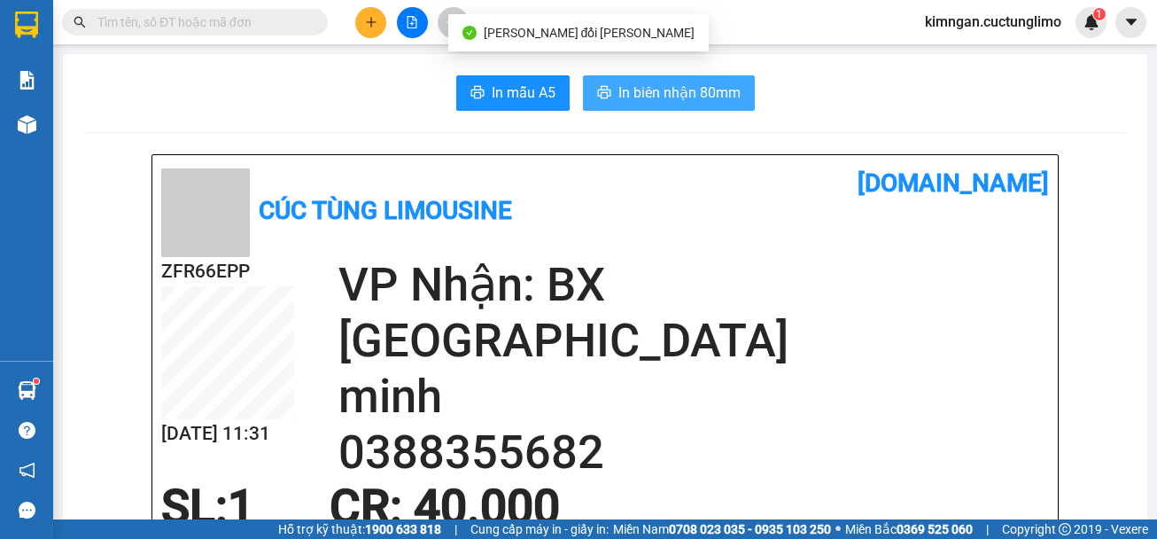
click at [678, 103] on span "In biên nhận 80mm" at bounding box center [679, 92] width 122 height 22
